Goal: Task Accomplishment & Management: Manage account settings

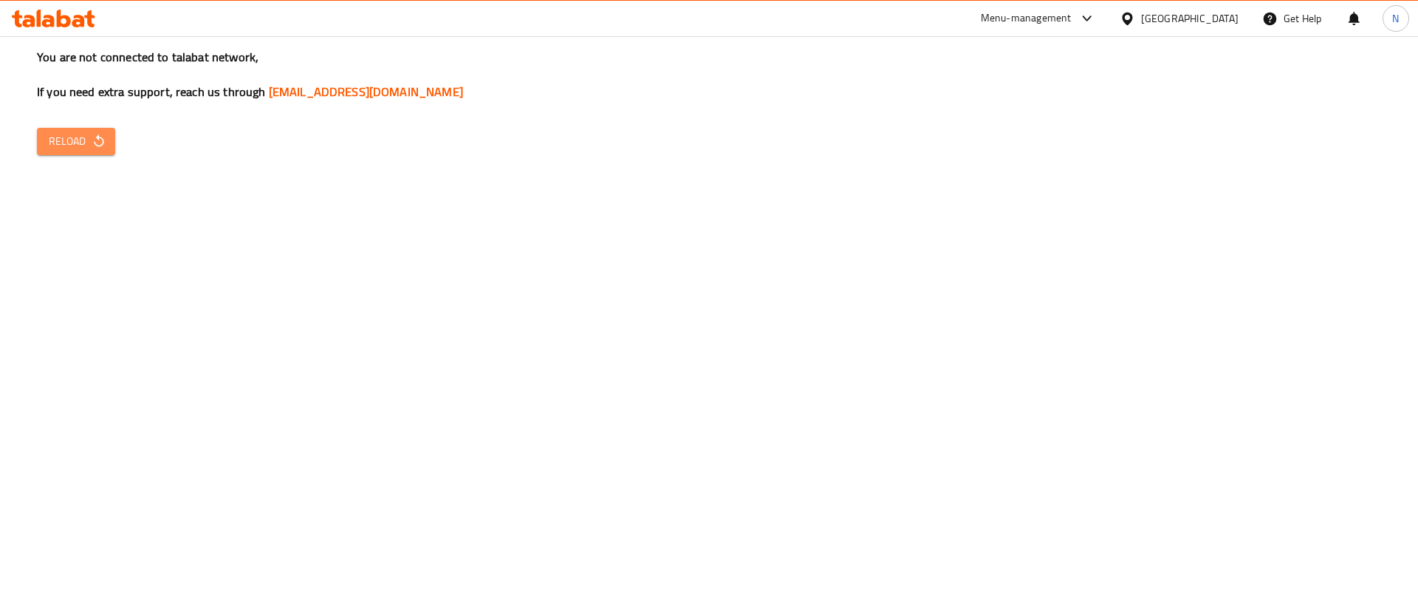
click at [66, 132] on span "Reload" at bounding box center [76, 141] width 55 height 18
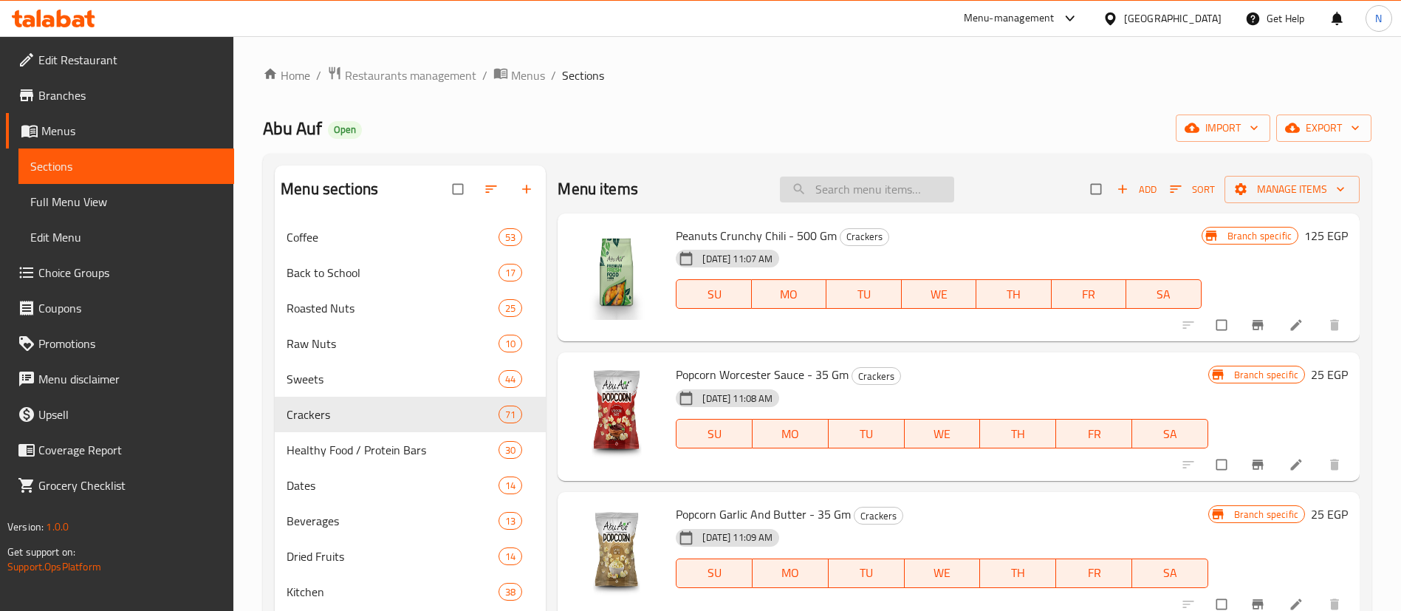
paste input "[PERSON_NAME] Strawberry - 65 GM"
click at [835, 191] on input "[PERSON_NAME] Strawberry - 65 GM" at bounding box center [867, 190] width 174 height 26
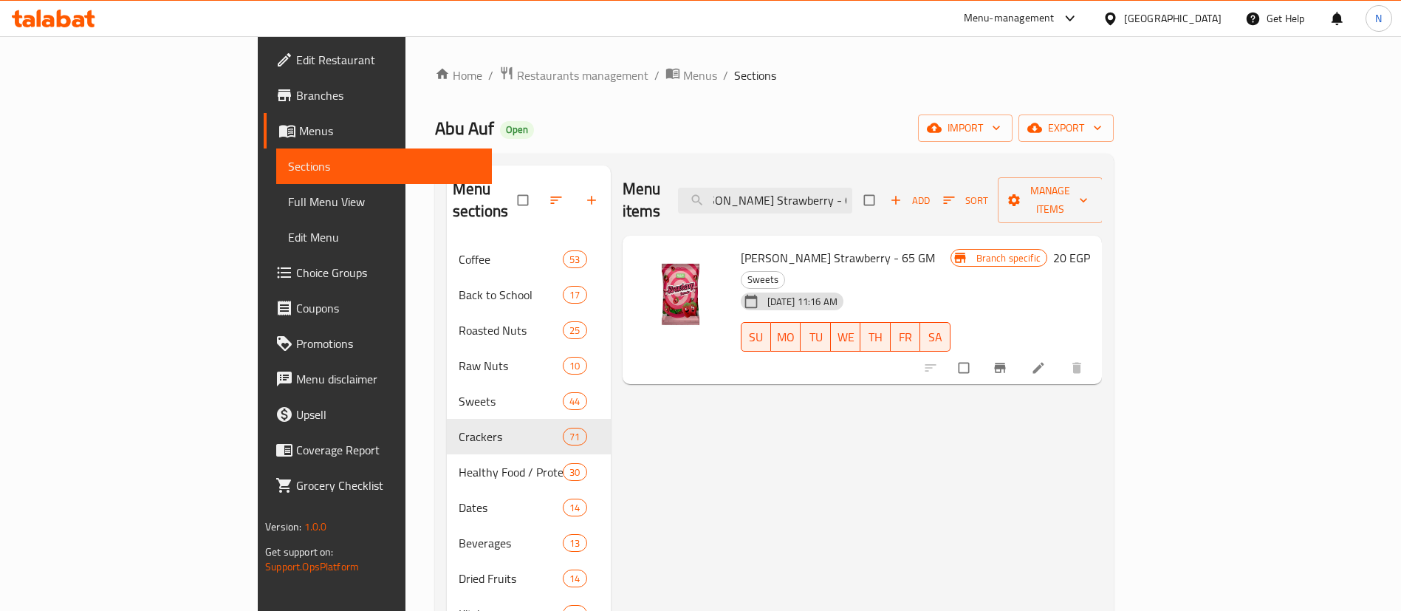
type input "[PERSON_NAME] Strawberry - 65 GM"
